Goal: Information Seeking & Learning: Find specific fact

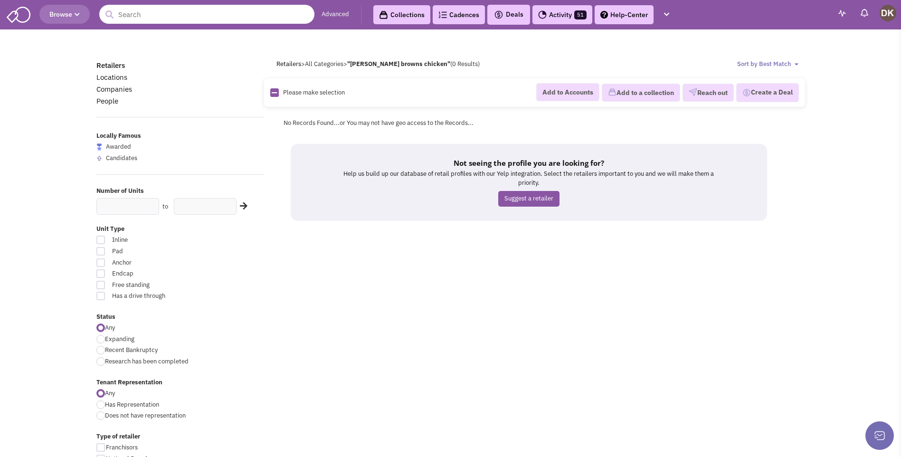
click at [242, 17] on input "text" at bounding box center [206, 14] width 215 height 19
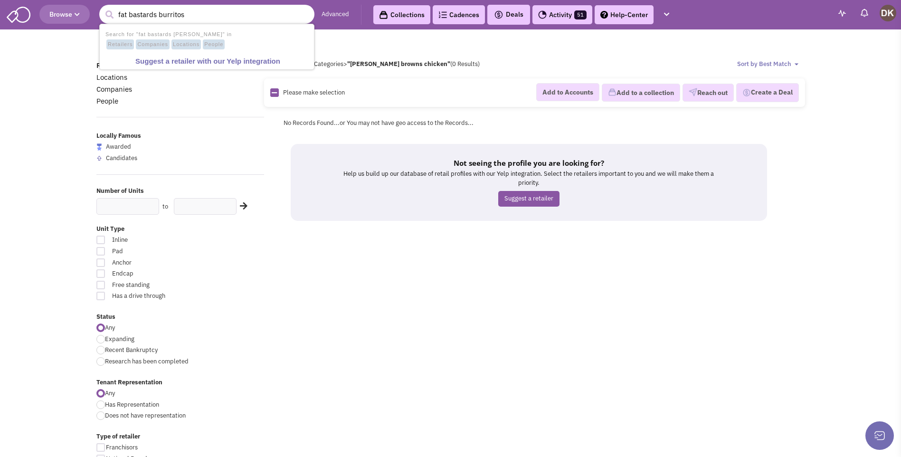
type input "fat bastards burritos"
click at [102, 8] on button "submit" at bounding box center [109, 15] width 14 height 14
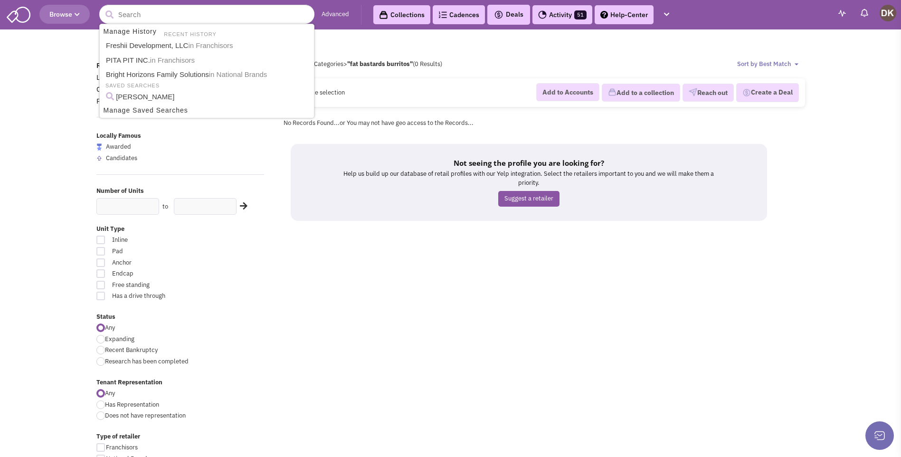
click at [312, 245] on div "Retailers Locations Companies People Locally Famous Awarded Candidates Number o…" at bounding box center [450, 435] width 721 height 751
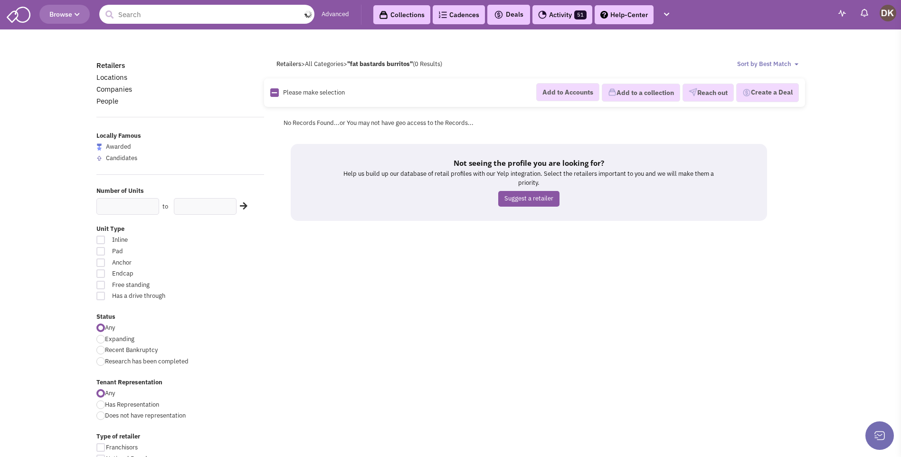
click at [179, 16] on input "text" at bounding box center [206, 14] width 215 height 19
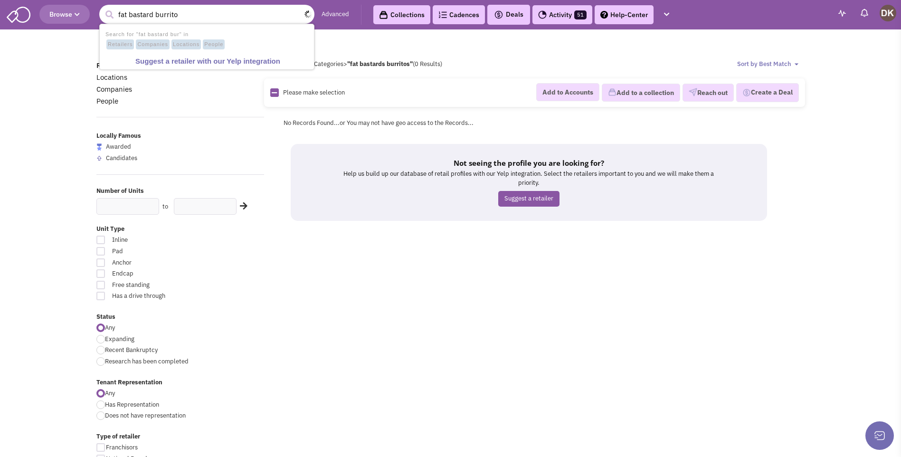
type input "fat bastard burrito"
click at [102, 8] on button "submit" at bounding box center [109, 15] width 14 height 14
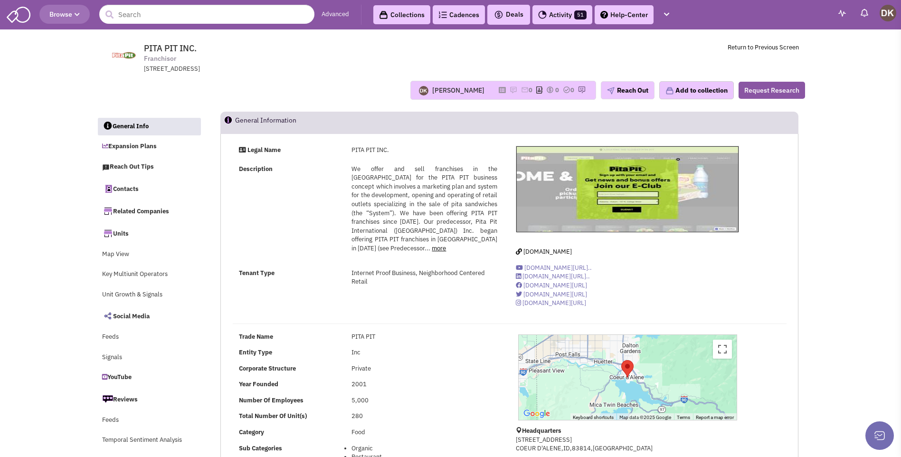
select select
click at [510, 89] on img at bounding box center [514, 90] width 8 height 8
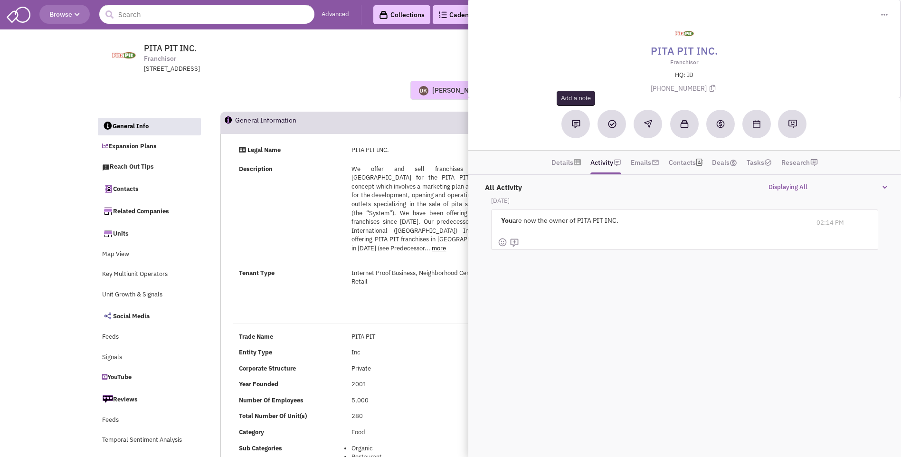
click at [576, 126] on img at bounding box center [576, 124] width 9 height 9
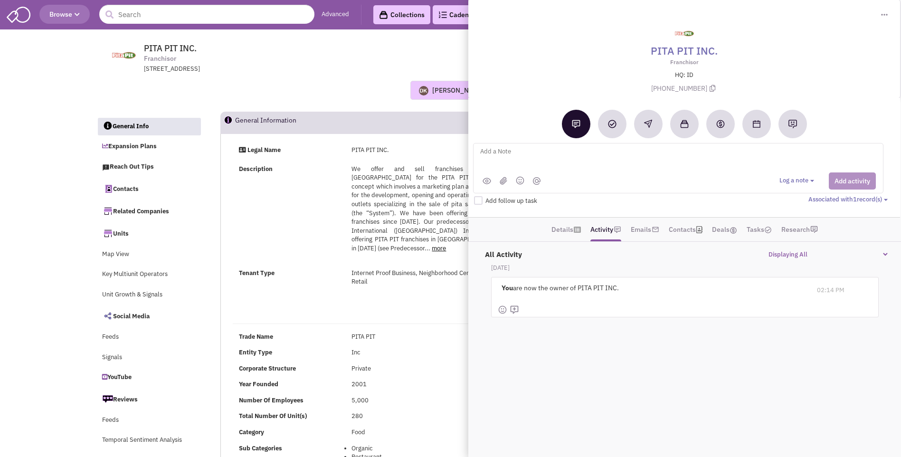
click at [485, 154] on textarea at bounding box center [596, 159] width 235 height 26
type textarea "placed vmx + sent email to RE Corporate site Reps + Ron Commerical RE REp"
click at [864, 180] on button "Add activity" at bounding box center [852, 180] width 47 height 17
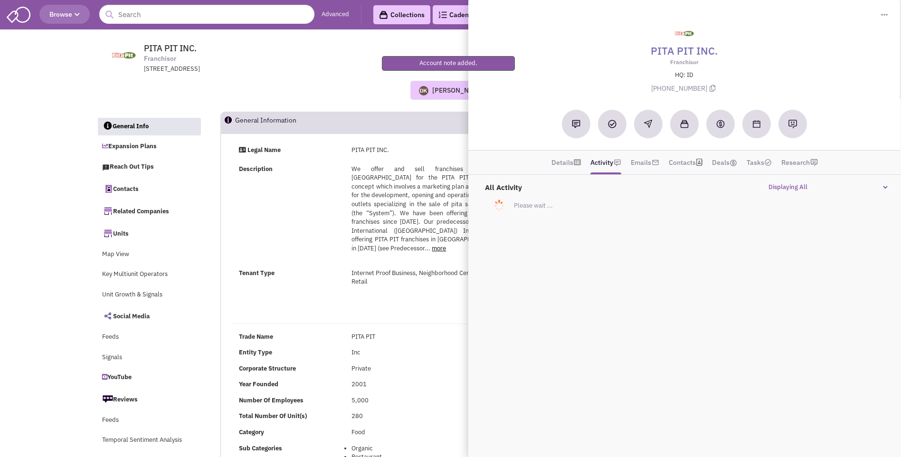
click at [329, 84] on div "Donnie Keller No note found! 0 0 0 Reach Out Add to collection" at bounding box center [450, 90] width 721 height 19
